Goal: Task Accomplishment & Management: Manage account settings

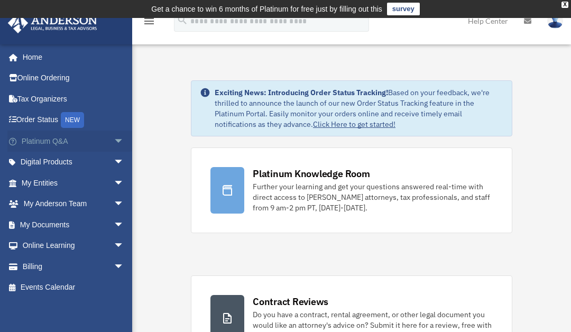
click at [114, 139] on span "arrow_drop_down" at bounding box center [124, 141] width 21 height 22
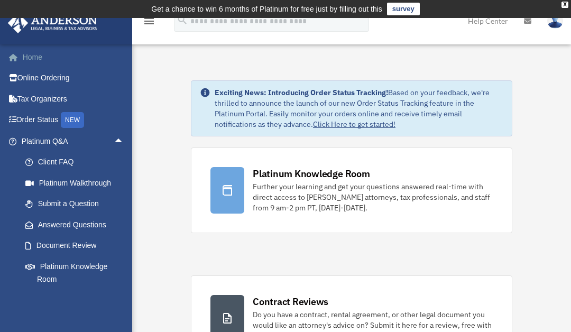
click at [52, 59] on link "Home" at bounding box center [73, 56] width 133 height 21
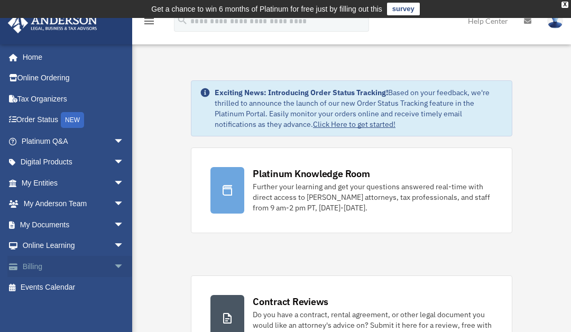
click at [99, 261] on link "Billing arrow_drop_down" at bounding box center [73, 266] width 133 height 21
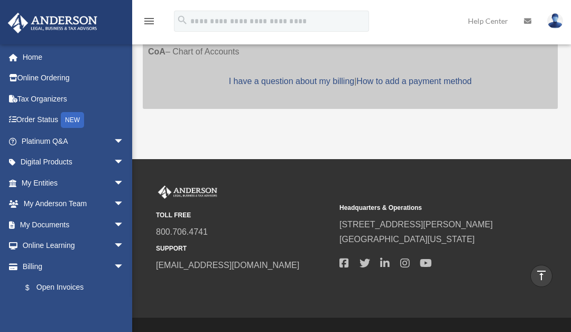
scroll to position [474, 0]
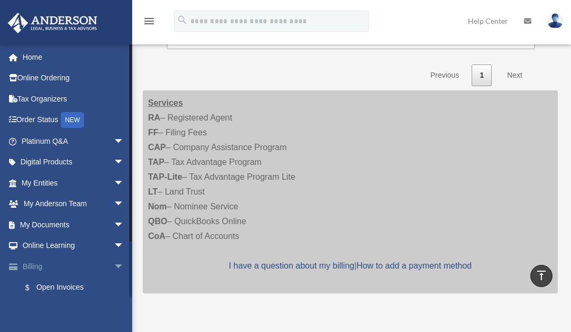
click at [114, 265] on span "arrow_drop_down" at bounding box center [124, 267] width 21 height 22
click at [114, 264] on span "arrow_drop_up" at bounding box center [124, 267] width 21 height 22
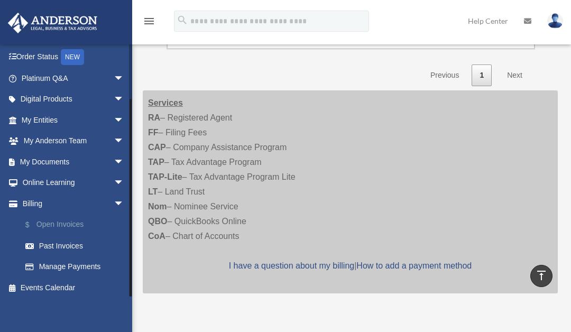
scroll to position [62, 0]
click at [72, 223] on link "$ Open Invoices" at bounding box center [77, 225] width 125 height 22
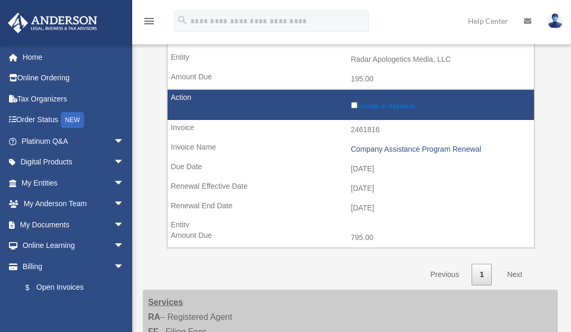
scroll to position [315, 0]
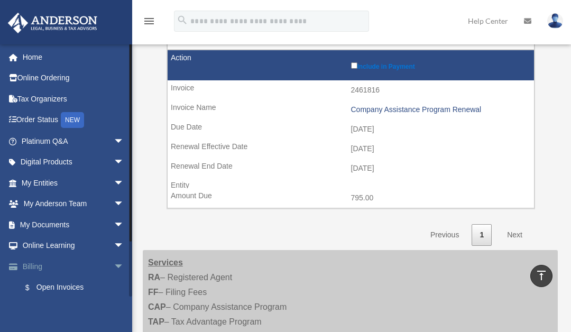
click at [114, 267] on span "arrow_drop_down" at bounding box center [124, 267] width 21 height 22
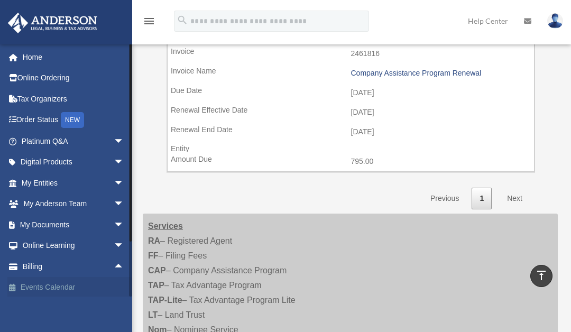
scroll to position [377, 0]
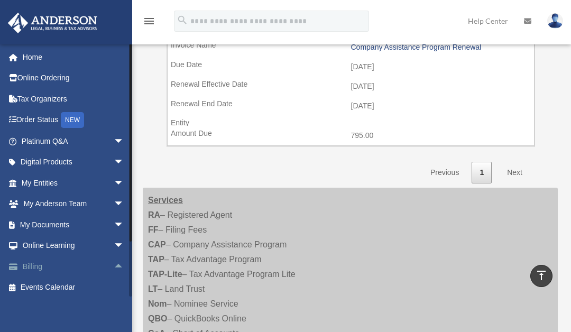
click at [114, 264] on span "arrow_drop_up" at bounding box center [124, 267] width 21 height 22
click at [114, 264] on span "arrow_drop_down" at bounding box center [124, 267] width 21 height 22
click at [114, 264] on span "arrow_drop_up" at bounding box center [124, 267] width 21 height 22
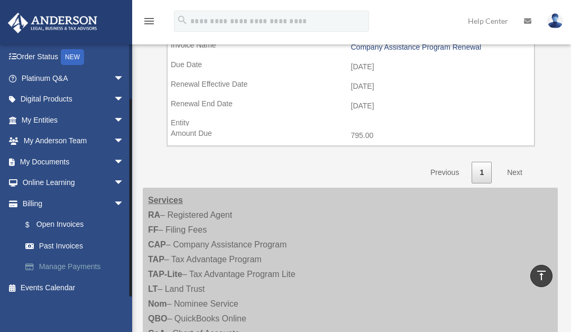
scroll to position [62, 0]
click at [73, 242] on link "Past Invoices" at bounding box center [77, 246] width 125 height 21
